Goal: Information Seeking & Learning: Find specific fact

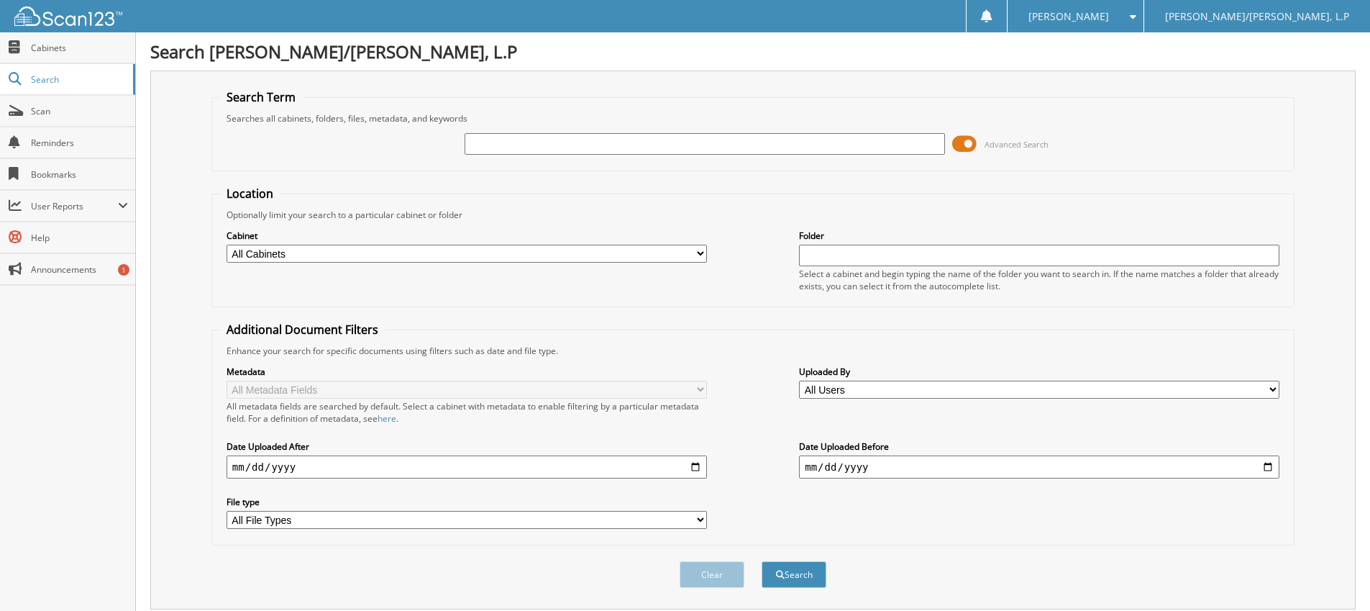
click at [493, 142] on input "text" at bounding box center [705, 144] width 480 height 22
type input "52618"
click at [762, 561] on button "Search" at bounding box center [794, 574] width 65 height 27
click at [550, 132] on div "52618" at bounding box center [705, 144] width 480 height 24
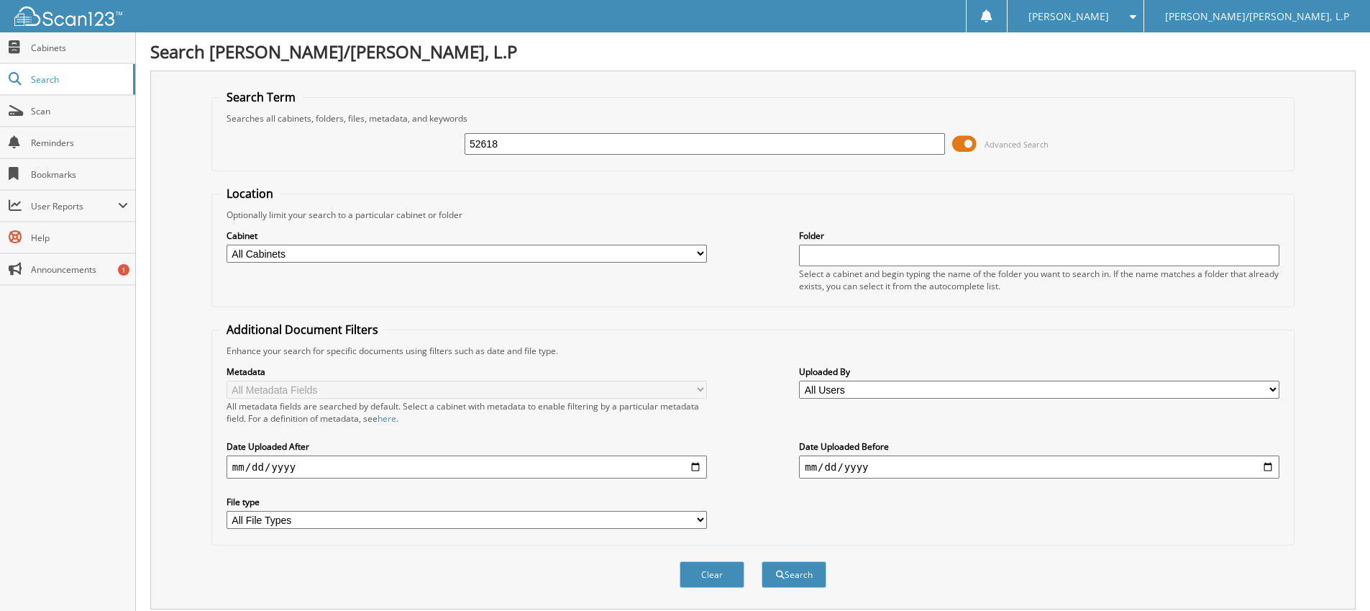
click at [544, 146] on input "52618" at bounding box center [705, 144] width 480 height 22
type input "E9101704"
click at [762, 561] on button "Search" at bounding box center [794, 574] width 65 height 27
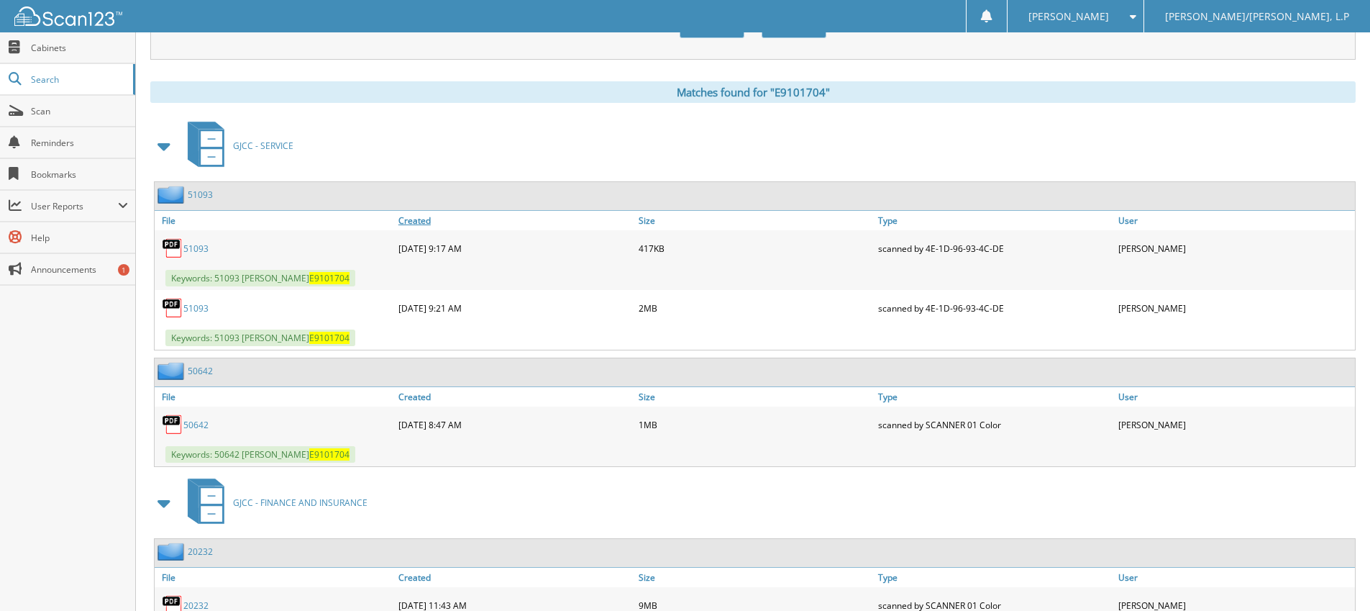
scroll to position [630, 0]
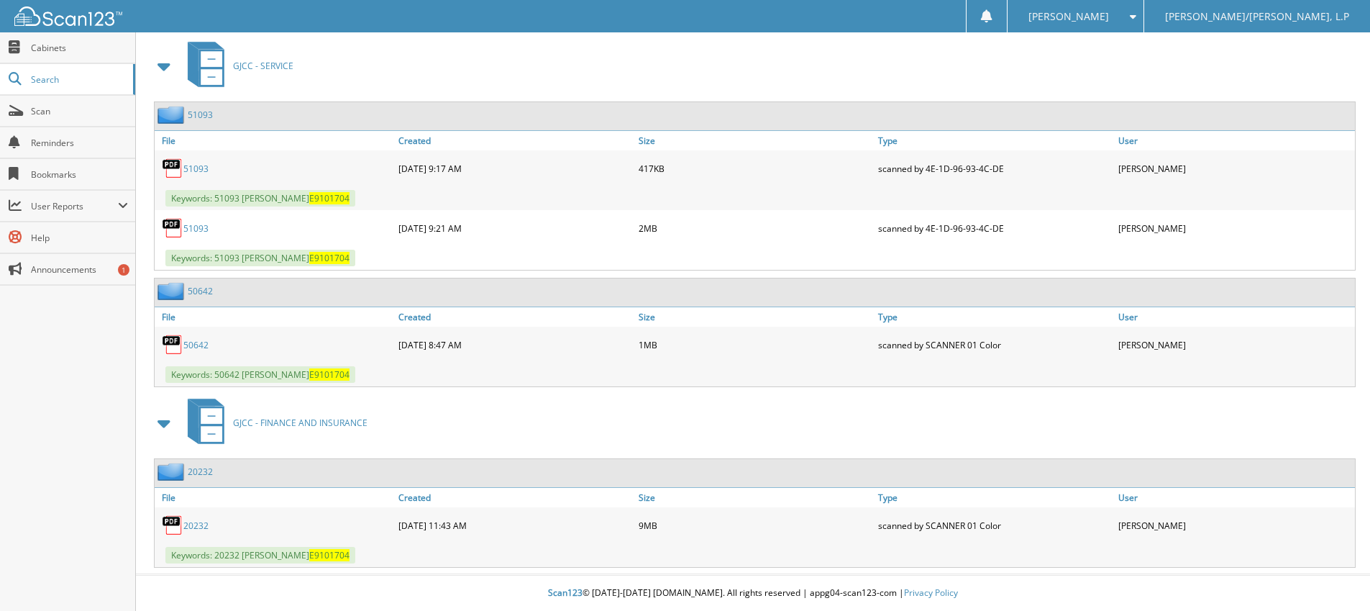
click at [201, 526] on link "20232" at bounding box center [195, 525] width 25 height 12
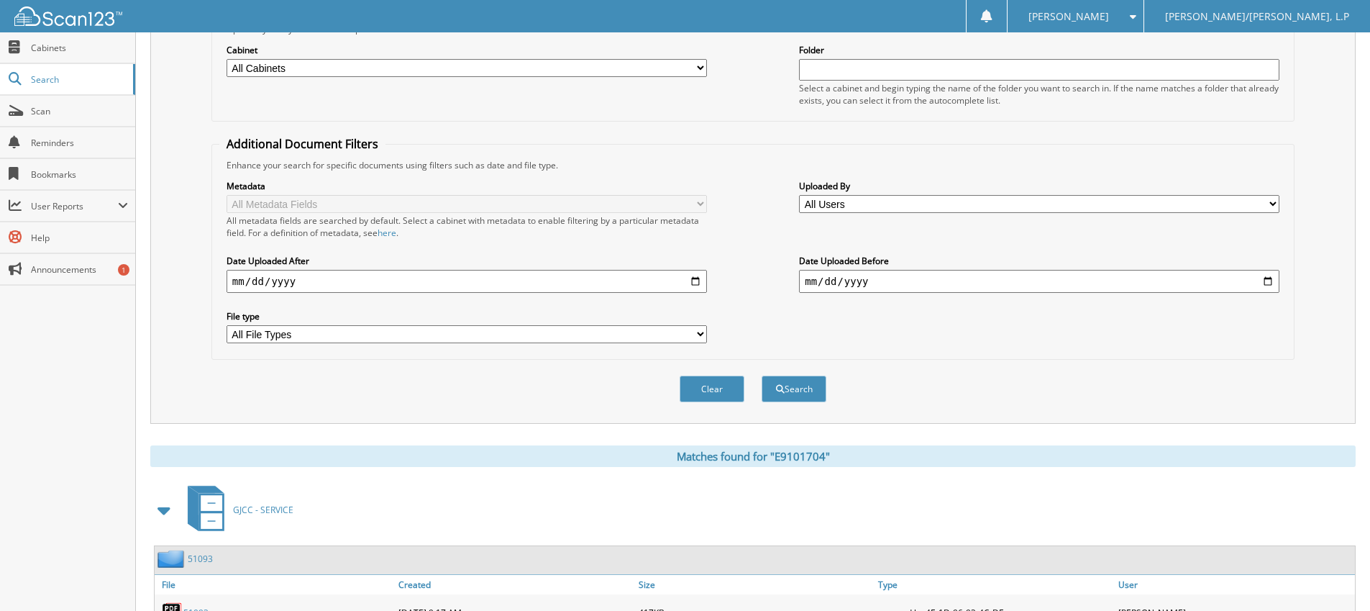
scroll to position [0, 0]
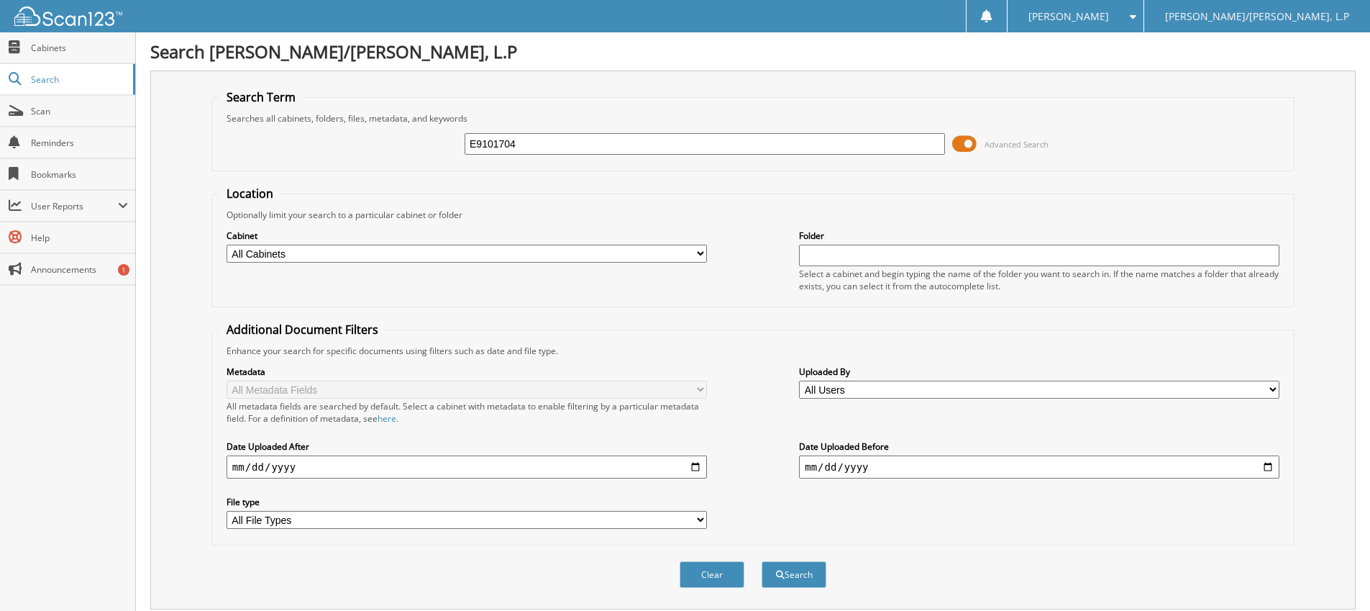
click at [535, 142] on input "E9101704" at bounding box center [705, 144] width 480 height 22
type input "51499"
click at [762, 561] on button "Search" at bounding box center [794, 574] width 65 height 27
